Goal: Task Accomplishment & Management: Manage account settings

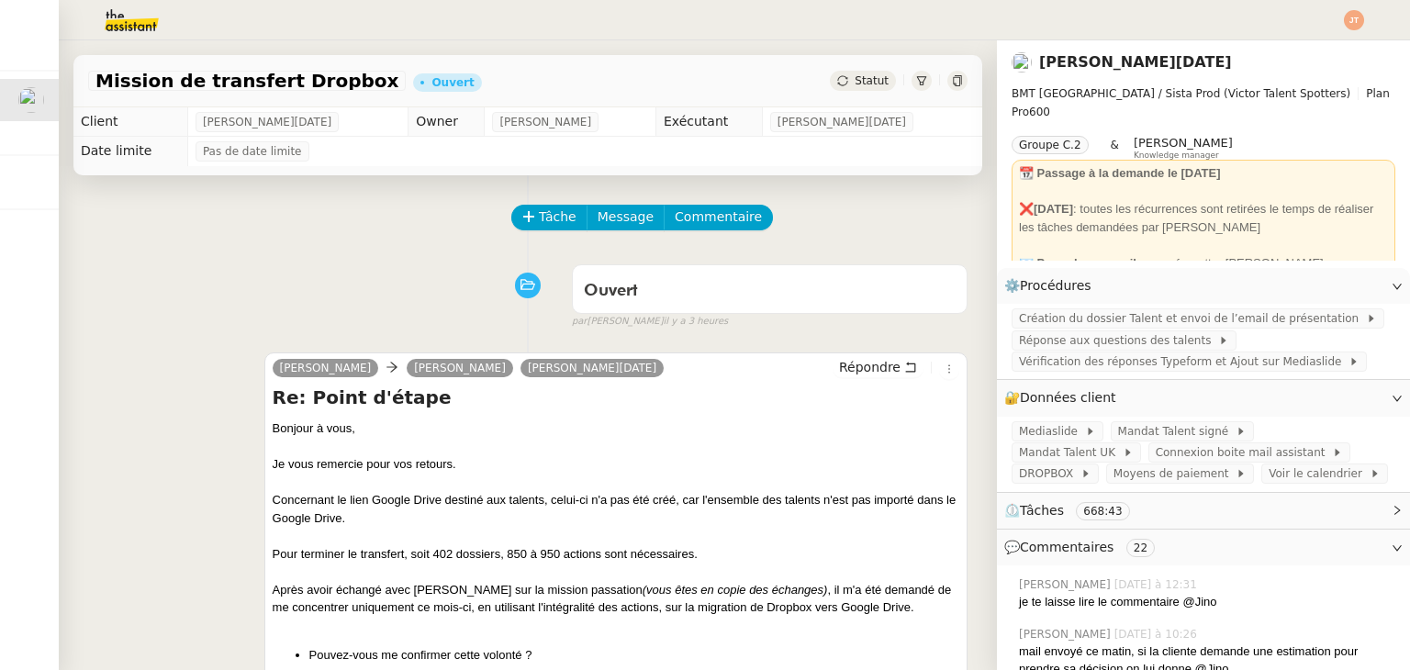
scroll to position [1193, 0]
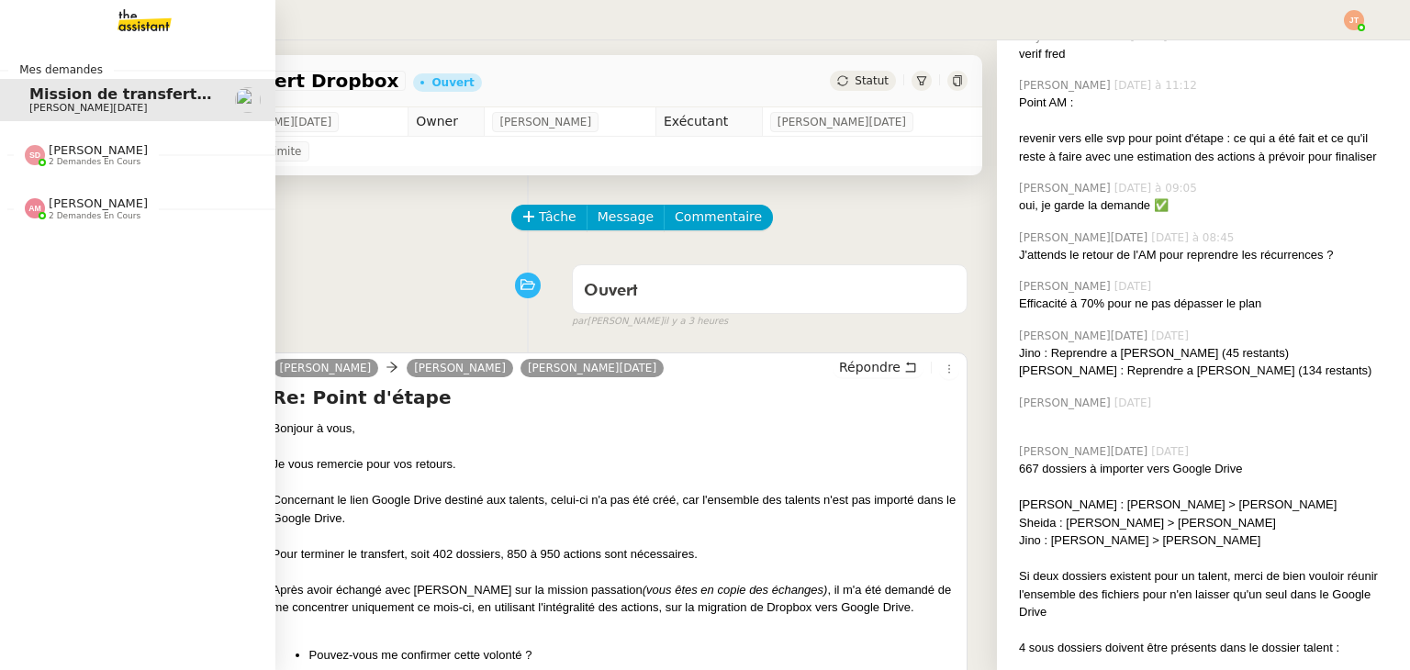
click at [73, 155] on span "[PERSON_NAME]" at bounding box center [98, 150] width 99 height 14
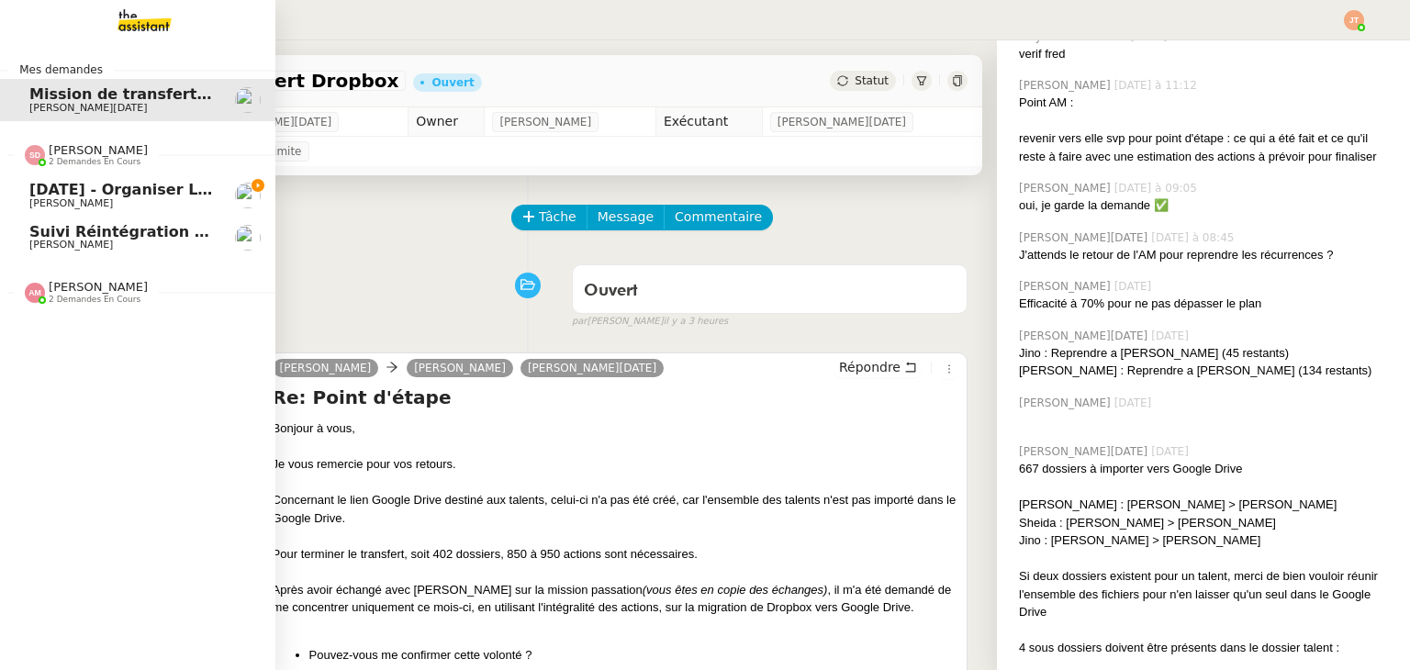
click at [99, 191] on span "[DATE] - Organiser le vol pour [PERSON_NAME]" at bounding box center [226, 189] width 395 height 17
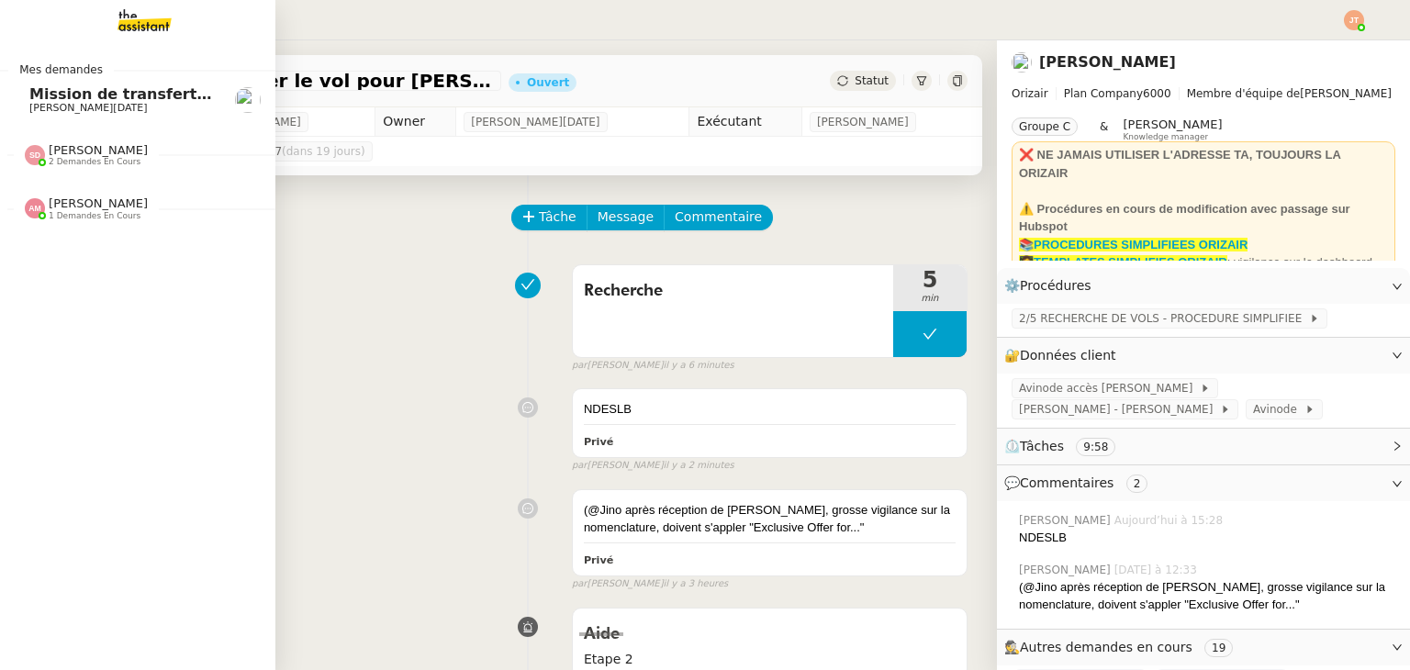
click at [138, 26] on img at bounding box center [130, 20] width 142 height 40
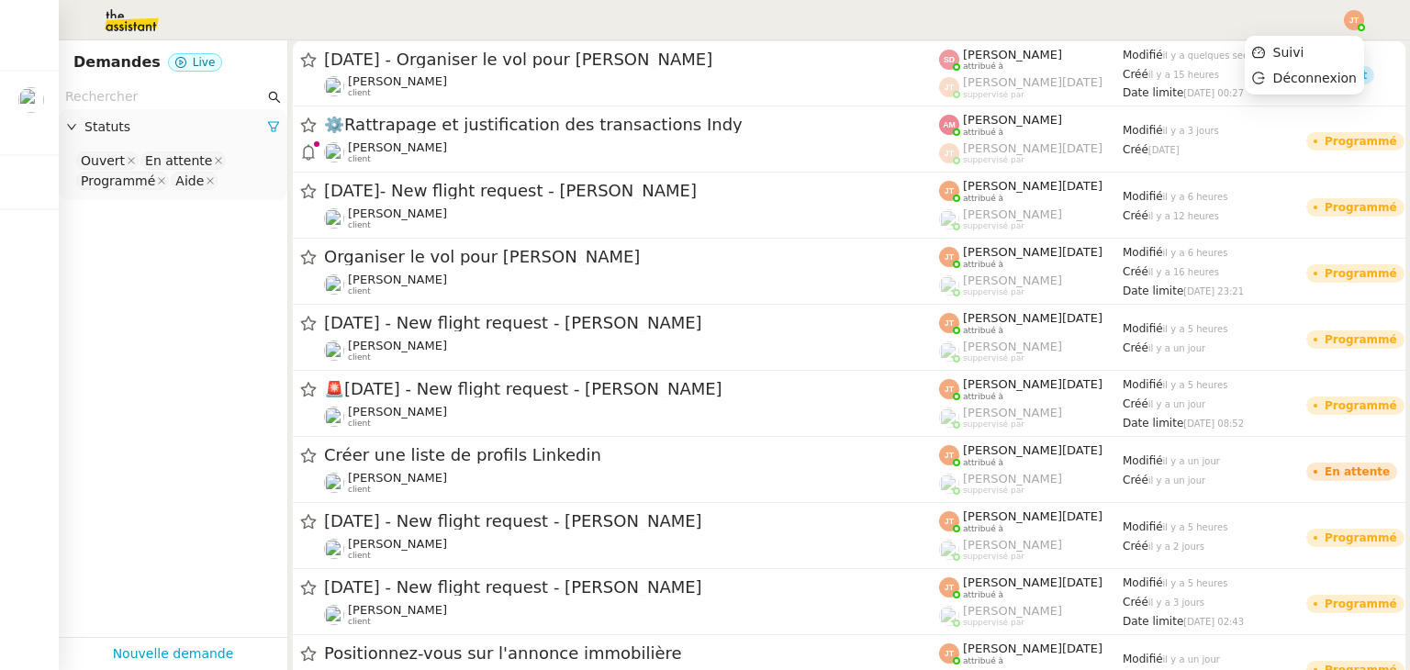
click at [1354, 23] on img at bounding box center [1354, 20] width 20 height 20
click at [1289, 48] on span "Suivi" at bounding box center [1288, 52] width 31 height 15
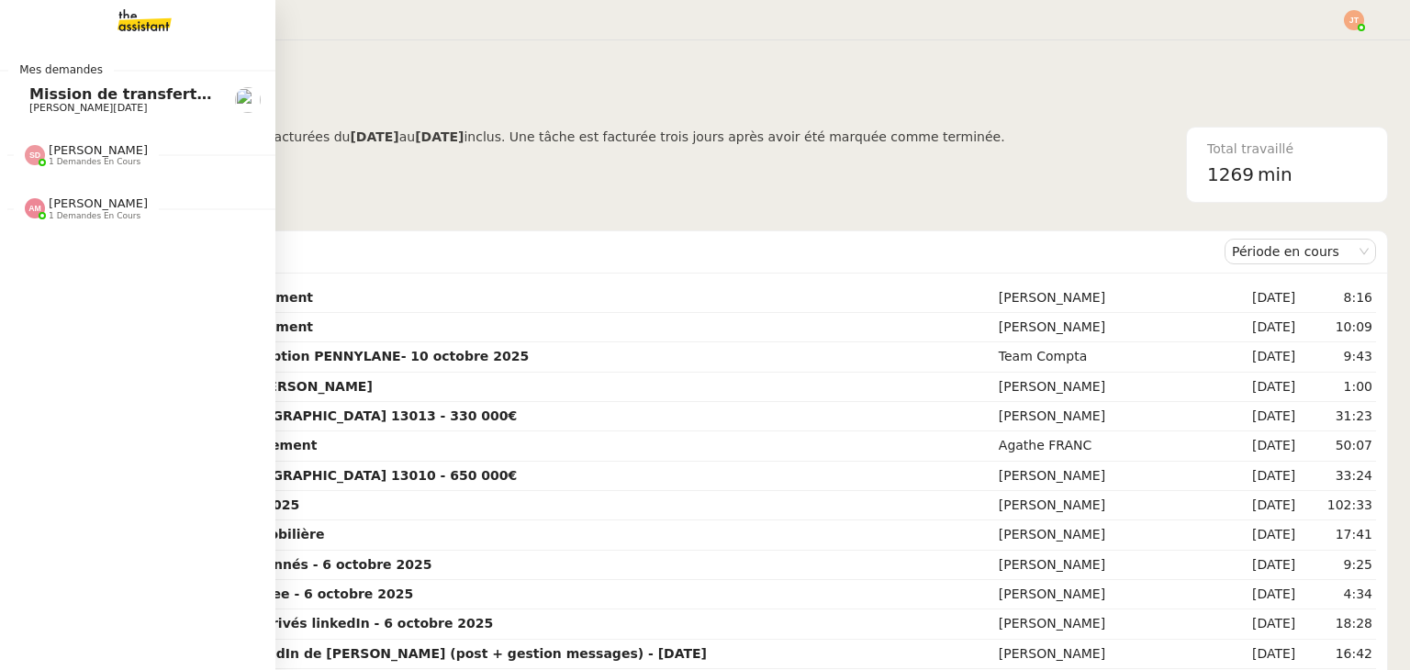
click at [92, 161] on span "1 demandes en cours" at bounding box center [95, 162] width 92 height 10
click at [98, 158] on span "1 demandes en cours" at bounding box center [95, 162] width 92 height 10
click at [110, 243] on span "[PERSON_NAME]" at bounding box center [98, 246] width 99 height 14
click at [110, 276] on span "Organisez les podcasts hebdomadaires" at bounding box center [194, 284] width 330 height 17
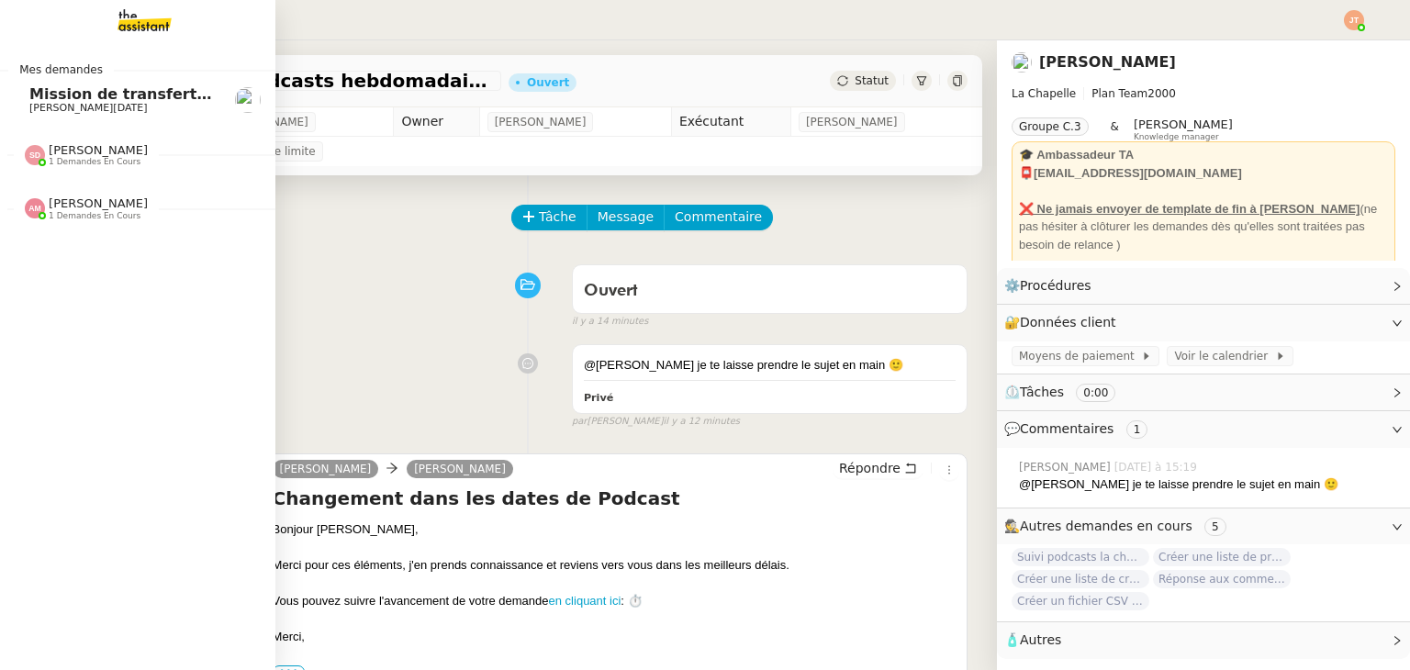
click at [84, 160] on span "1 demandes en cours" at bounding box center [95, 162] width 92 height 10
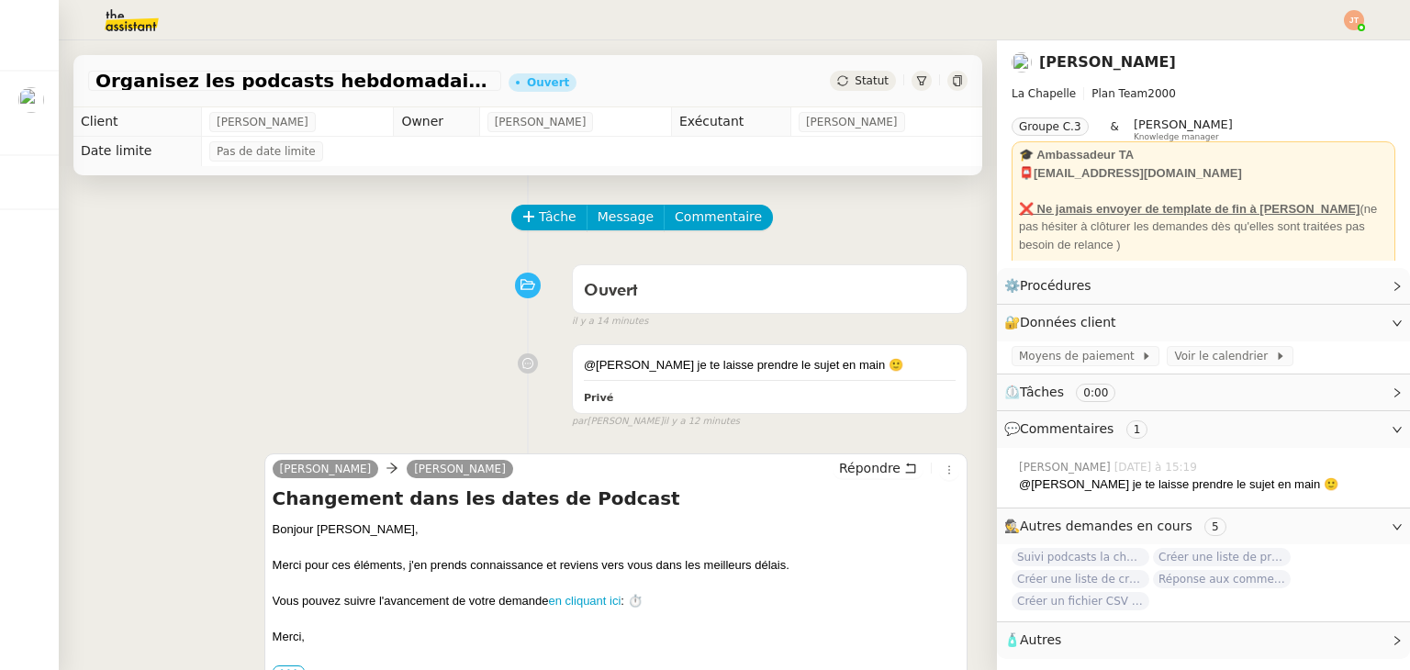
click at [1346, 17] on img at bounding box center [1354, 20] width 20 height 20
click at [1276, 45] on span "Suivi" at bounding box center [1278, 52] width 52 height 17
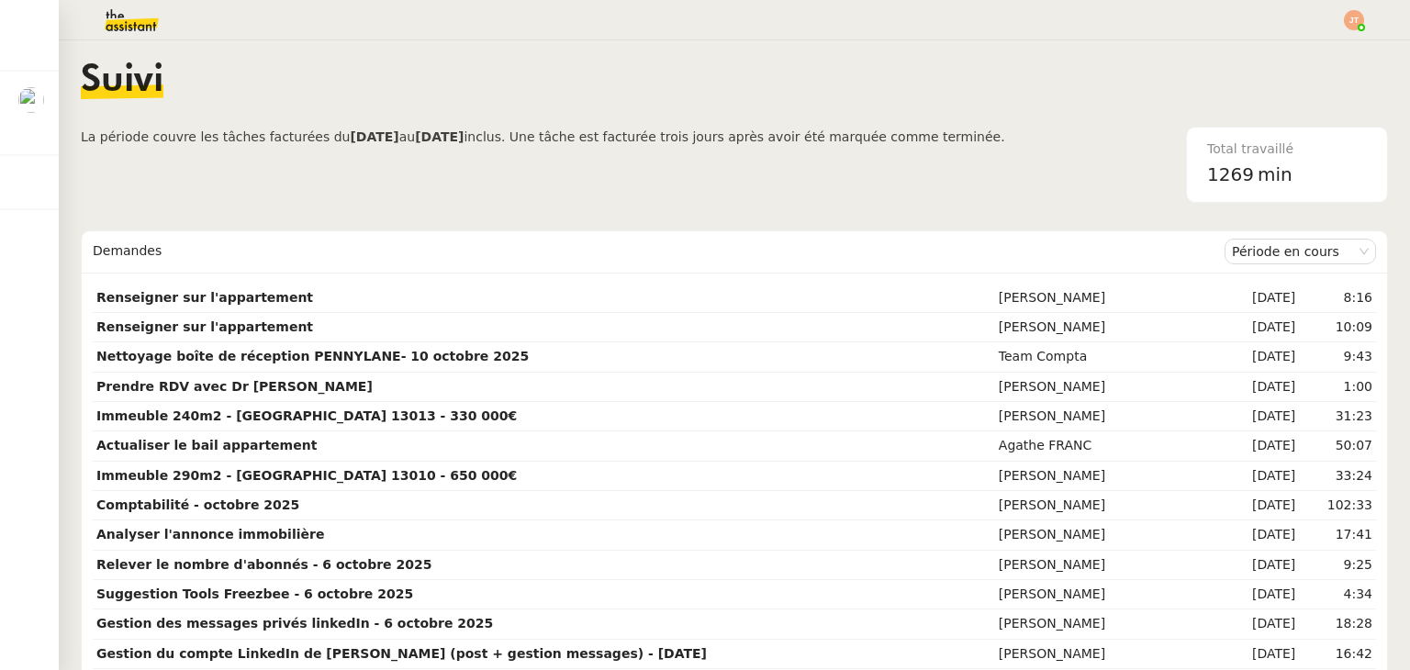
click at [283, 163] on span "La période couvre les tâches facturées du [DATE] au [DATE] inclus. Une tâche es…" at bounding box center [543, 165] width 924 height 76
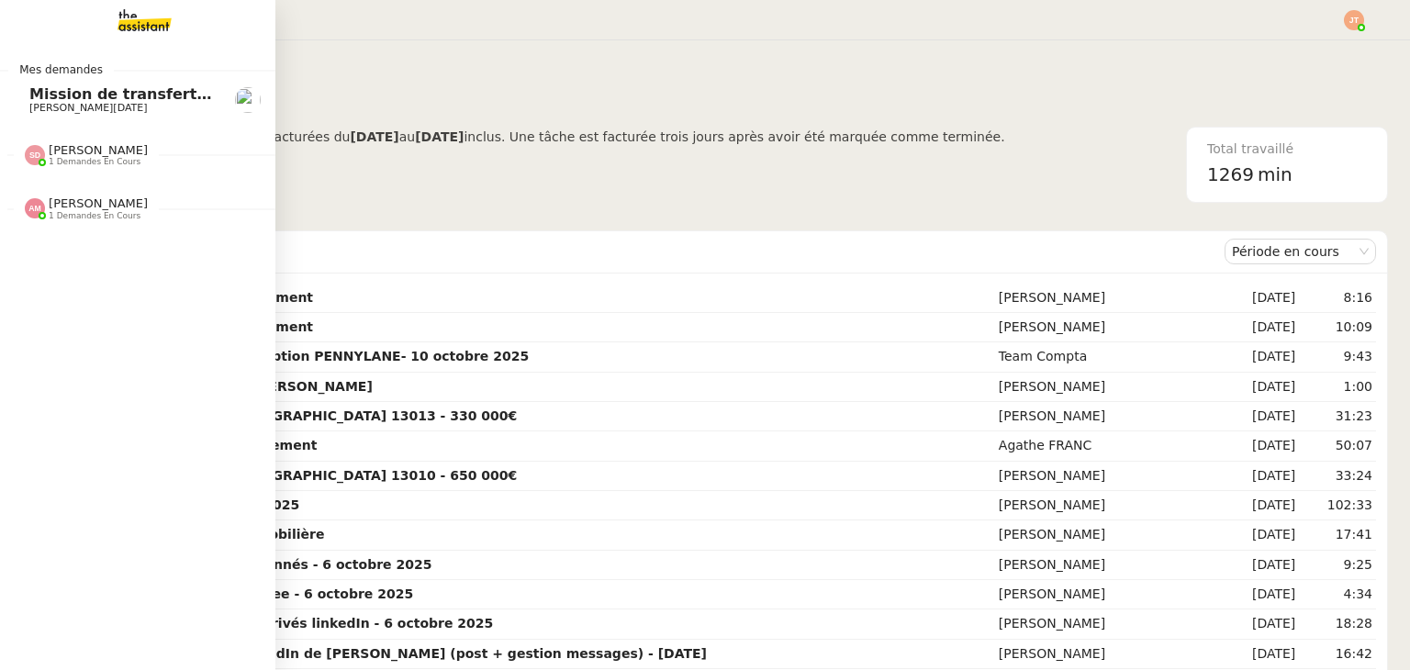
click at [92, 107] on span "[PERSON_NAME][DATE]" at bounding box center [88, 108] width 118 height 12
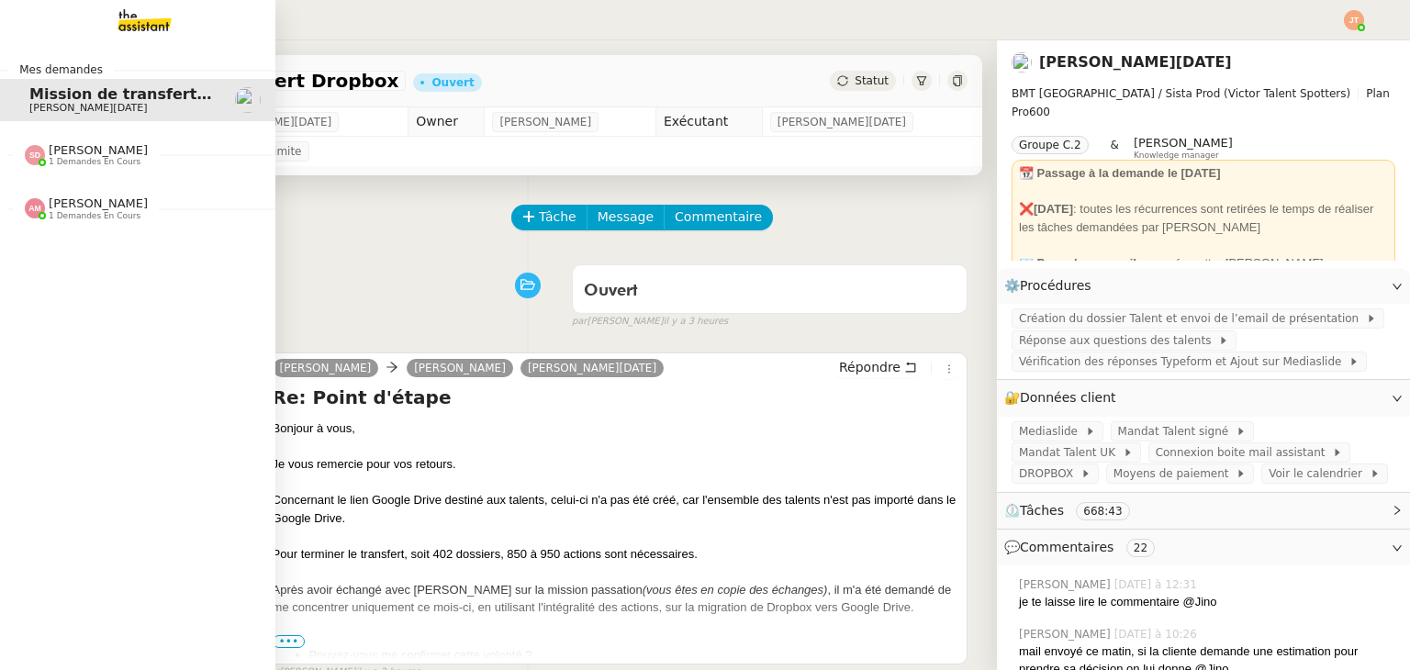
click at [41, 159] on div at bounding box center [35, 155] width 20 height 20
click at [78, 152] on span "[PERSON_NAME]" at bounding box center [98, 150] width 99 height 14
click at [98, 229] on div "Mes demandes Mission de transfert Dropbox [PERSON_NAME][DATE] 1 demandes en cou…" at bounding box center [137, 355] width 275 height 630
click at [98, 223] on div "[PERSON_NAME] 1 demandes en cours" at bounding box center [137, 200] width 275 height 53
click at [110, 252] on span "[PERSON_NAME]" at bounding box center [121, 256] width 185 height 11
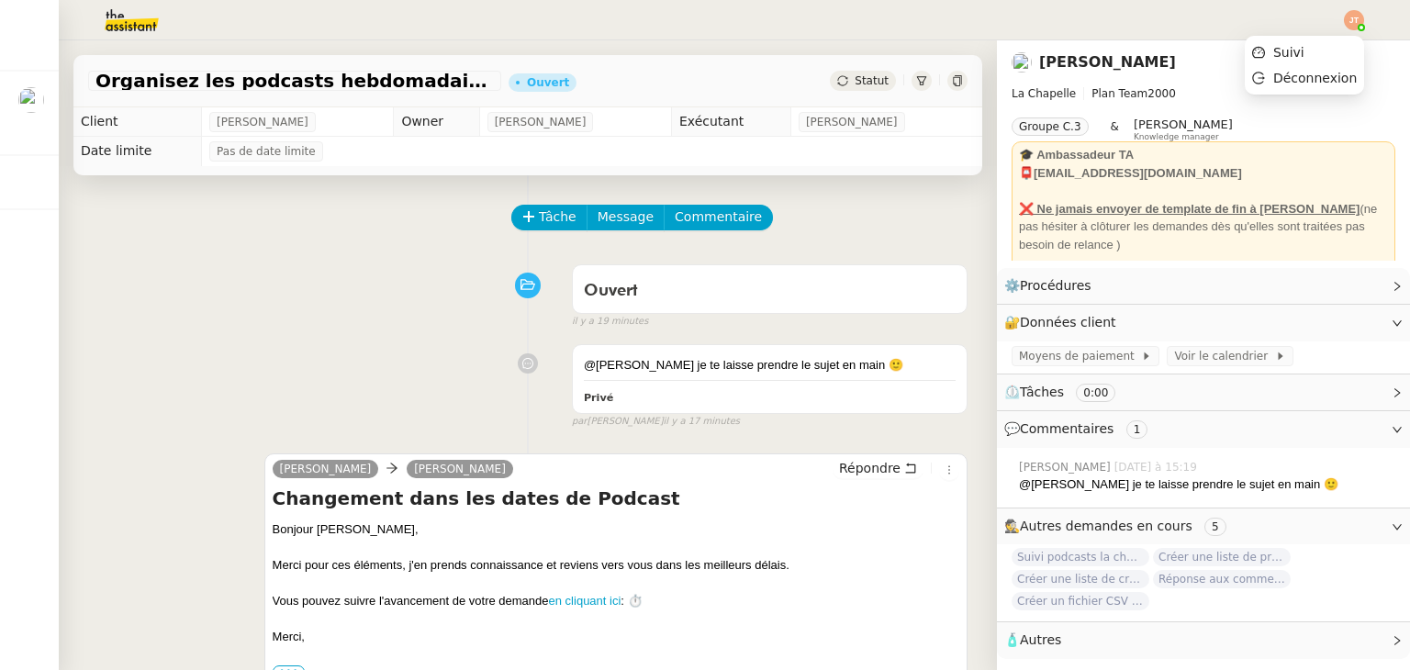
click at [1353, 16] on img at bounding box center [1354, 20] width 20 height 20
click at [1290, 49] on span "Suivi" at bounding box center [1288, 52] width 31 height 15
